Goal: Transaction & Acquisition: Obtain resource

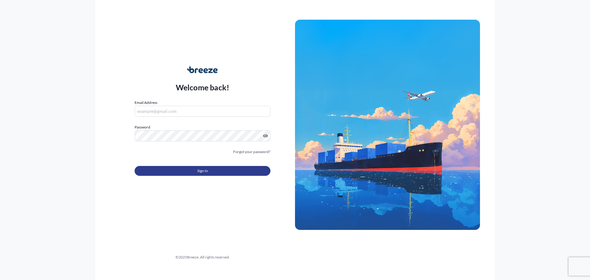
type input "[PERSON_NAME][EMAIL_ADDRESS][DOMAIN_NAME]"
click at [209, 173] on button "Sign In" at bounding box center [203, 171] width 136 height 10
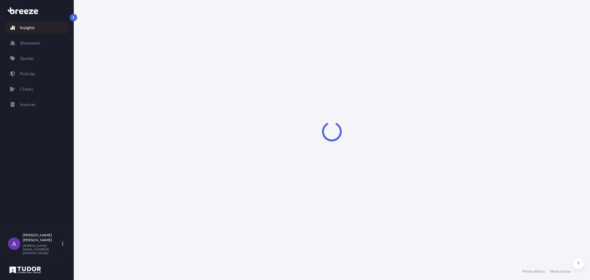
select select "2025"
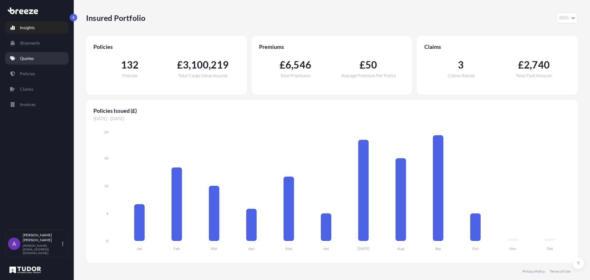
click at [29, 59] on p "Quotes" at bounding box center [27, 58] width 14 height 6
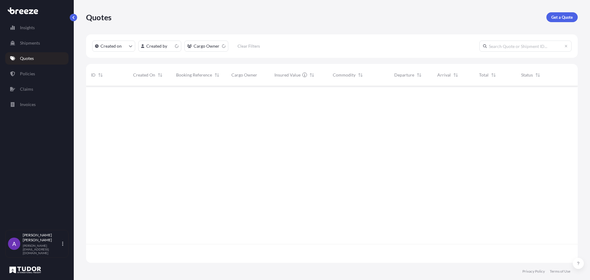
scroll to position [176, 487]
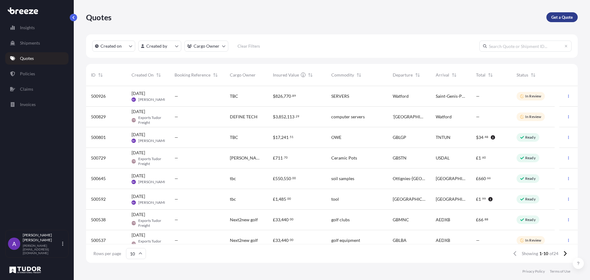
click at [563, 17] on p "Get a Quote" at bounding box center [562, 17] width 22 height 6
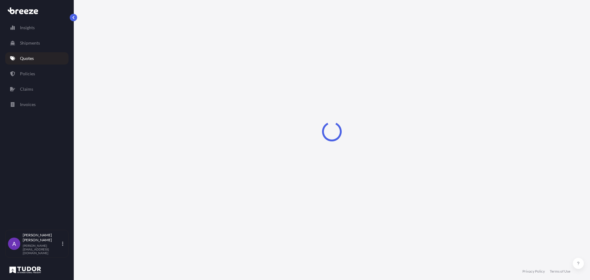
select select "Sea"
select select "1"
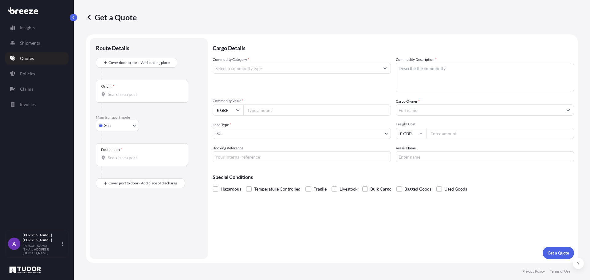
click at [260, 68] on input "Commodity Category *" at bounding box center [296, 68] width 167 height 11
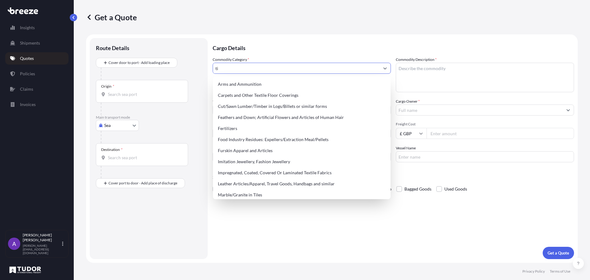
type input "t"
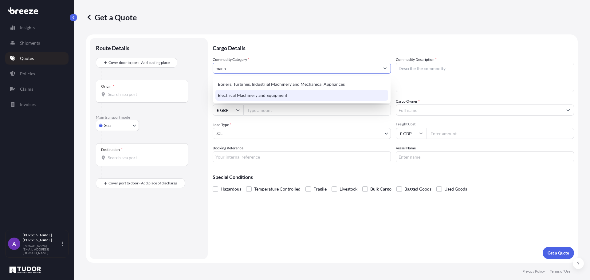
click at [297, 93] on div "Electrical Machinery and Equipment" at bounding box center [301, 95] width 173 height 11
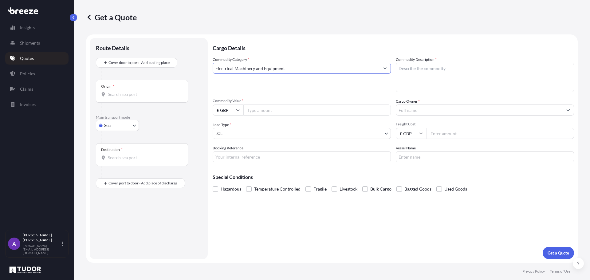
type input "Electrical Machinery and Equipment"
click at [416, 76] on textarea "Commodity Description *" at bounding box center [485, 78] width 178 height 30
type textarea "ticket kiosk"
click at [294, 110] on input "Commodity Value *" at bounding box center [317, 110] width 148 height 11
type input "5399.80"
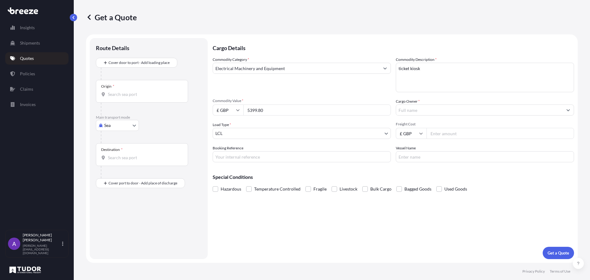
click at [436, 111] on input "Cargo Owner *" at bounding box center [479, 110] width 167 height 11
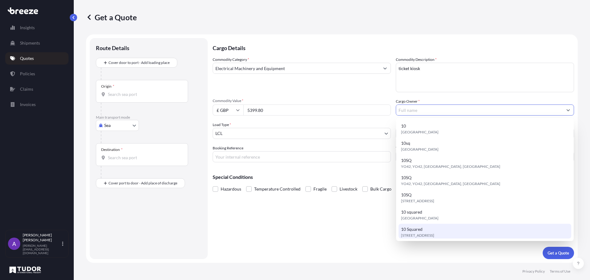
click at [428, 229] on div "[STREET_ADDRESS]" at bounding box center [485, 232] width 173 height 17
type input "10 Squared"
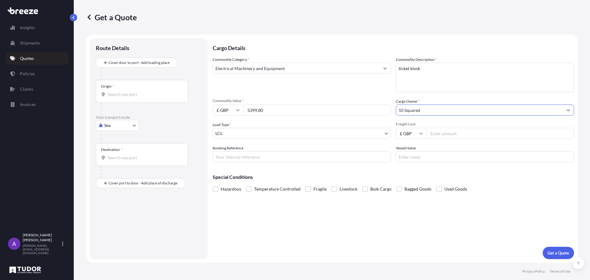
click at [437, 134] on input "Freight Cost" at bounding box center [501, 133] width 148 height 11
drag, startPoint x: 467, startPoint y: 137, endPoint x: 467, endPoint y: 134, distance: 3.1
click at [467, 137] on input "Freight Cost" at bounding box center [501, 133] width 148 height 11
type input "580"
click at [234, 155] on input "Booking Reference" at bounding box center [302, 156] width 178 height 11
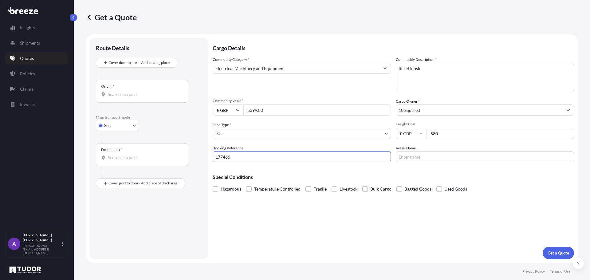
type input "177466"
click at [125, 127] on body "Insights Shipments Quotes Policies Claims Invoices A [PERSON_NAME] [PERSON_NAME…" at bounding box center [295, 140] width 590 height 280
click at [117, 162] on span "Road" at bounding box center [113, 163] width 10 height 6
select select "Road"
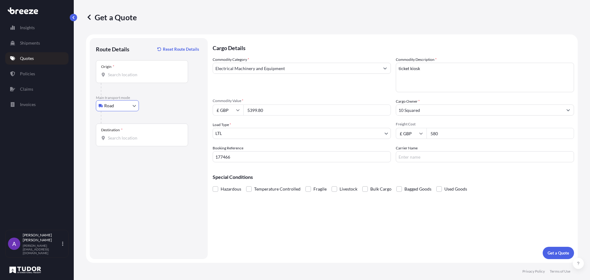
click at [137, 76] on input "Origin *" at bounding box center [144, 75] width 73 height 6
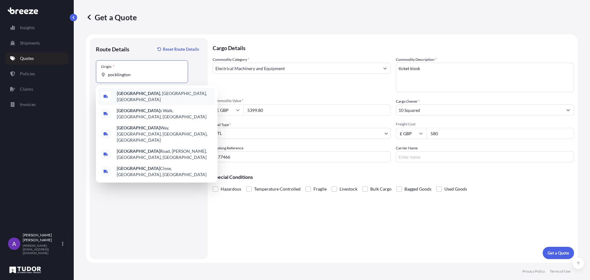
click at [134, 95] on b "[GEOGRAPHIC_DATA]" at bounding box center [138, 93] width 43 height 5
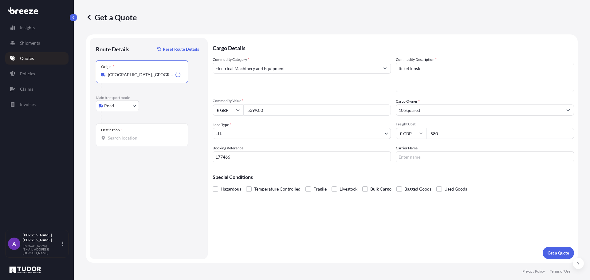
type input "[GEOGRAPHIC_DATA], [GEOGRAPHIC_DATA], [GEOGRAPHIC_DATA]"
click at [122, 133] on div "Destination *" at bounding box center [142, 135] width 92 height 23
click at [122, 135] on input "Destination *" at bounding box center [144, 138] width 73 height 6
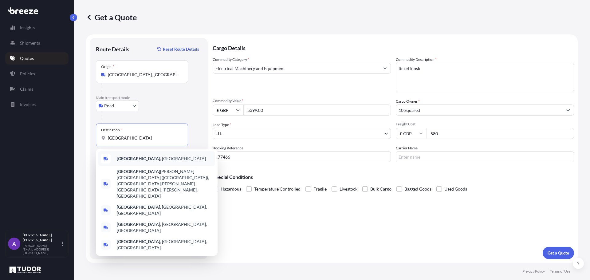
click at [141, 155] on div "[GEOGRAPHIC_DATA] , [GEOGRAPHIC_DATA]" at bounding box center [156, 158] width 117 height 15
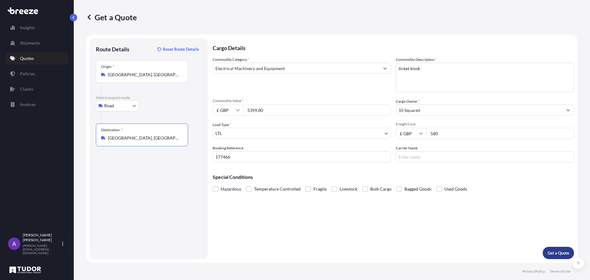
type input "[GEOGRAPHIC_DATA], [GEOGRAPHIC_DATA]"
click at [554, 251] on p "Get a Quote" at bounding box center [559, 253] width 22 height 6
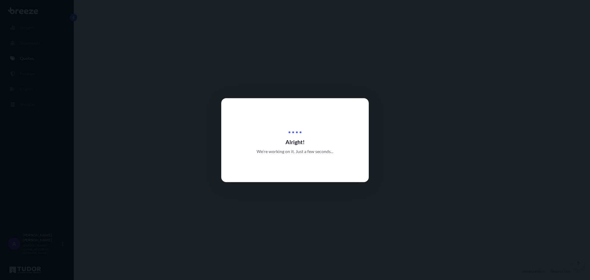
select select "Road"
select select "1"
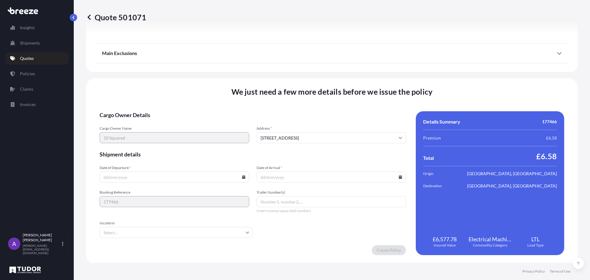
scroll to position [696, 0]
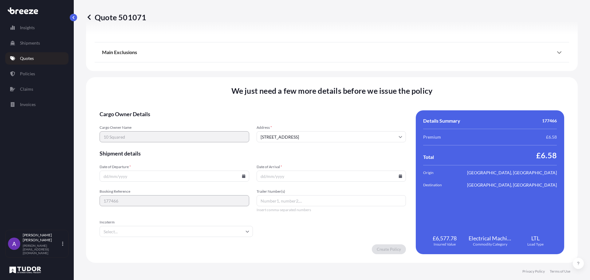
click at [242, 175] on icon at bounding box center [243, 176] width 3 height 4
click at [174, 107] on button "9" at bounding box center [174, 110] width 10 height 10
type input "[DATE]"
click at [399, 174] on icon at bounding box center [401, 176] width 4 height 4
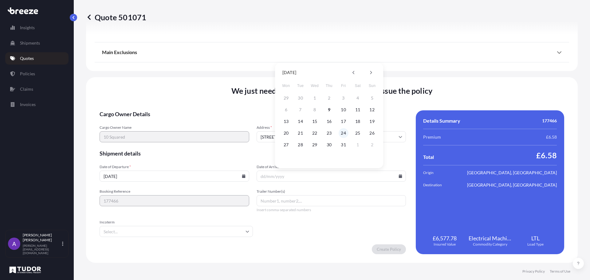
click at [344, 130] on button "24" at bounding box center [344, 133] width 10 height 10
type input "[DATE]"
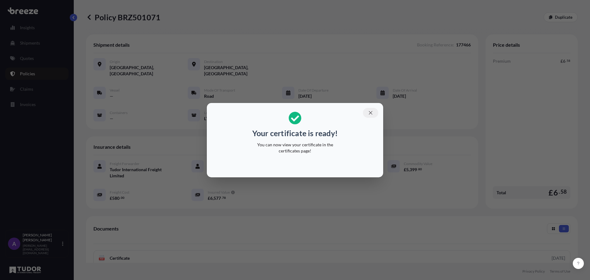
click at [369, 112] on icon "button" at bounding box center [371, 113] width 6 height 6
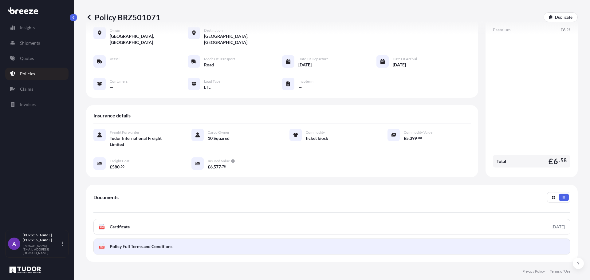
scroll to position [61, 0]
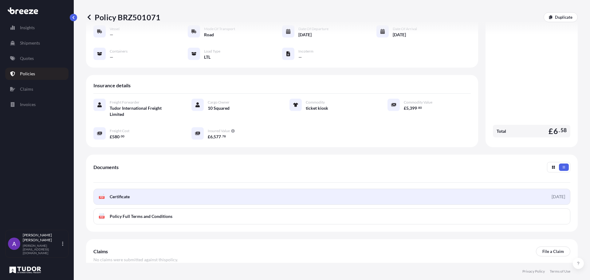
click at [295, 191] on link "PDF Certificate [DATE]" at bounding box center [331, 197] width 477 height 16
